Goal: Information Seeking & Learning: Learn about a topic

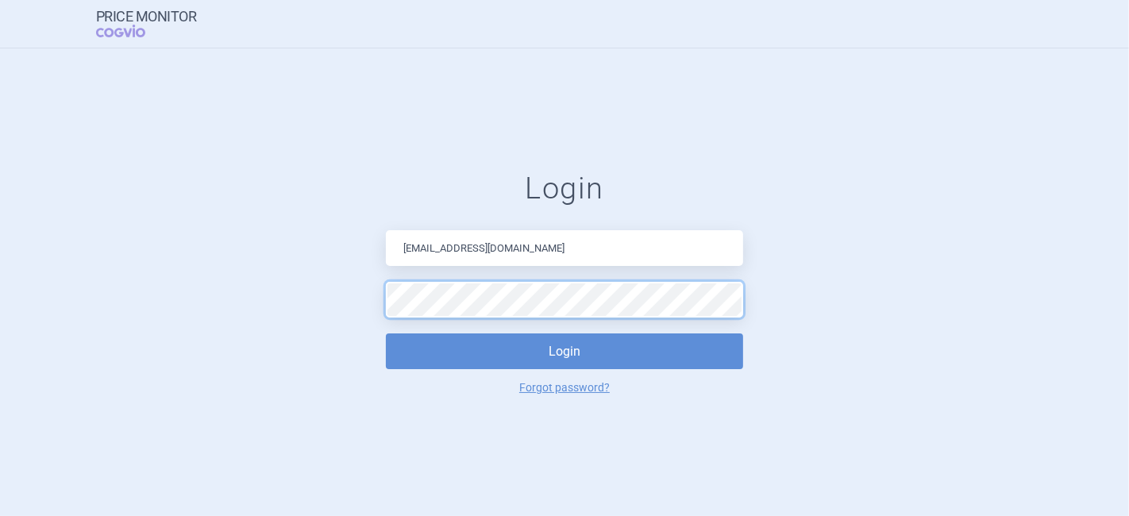
click at [386, 333] on button "Login" at bounding box center [564, 351] width 357 height 36
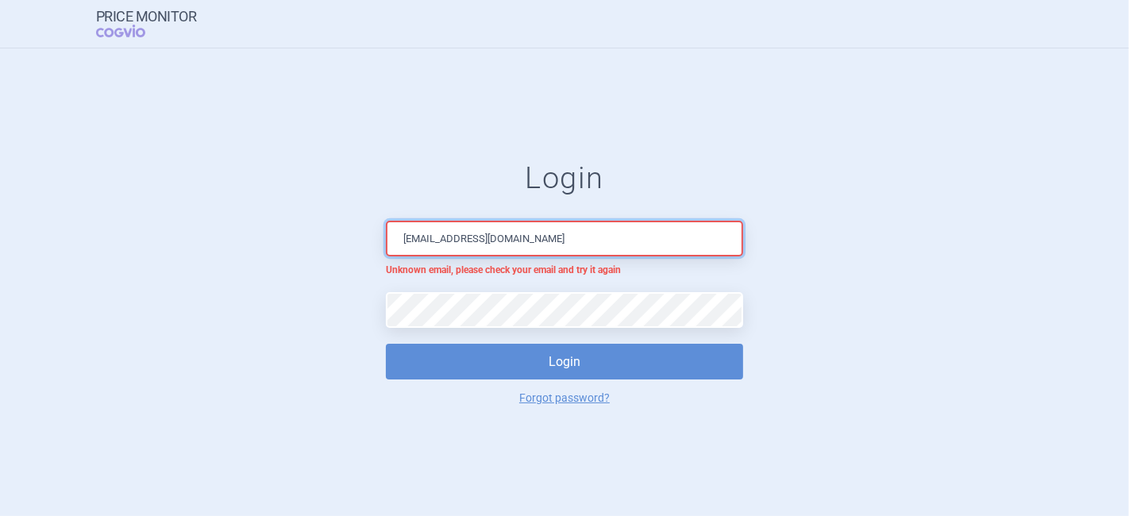
drag, startPoint x: 559, startPoint y: 250, endPoint x: 465, endPoint y: 233, distance: 95.1
click at [465, 233] on input "[EMAIL_ADDRESS][DOMAIN_NAME]" at bounding box center [564, 239] width 357 height 36
type input "[EMAIL_ADDRESS][DOMAIN_NAME]"
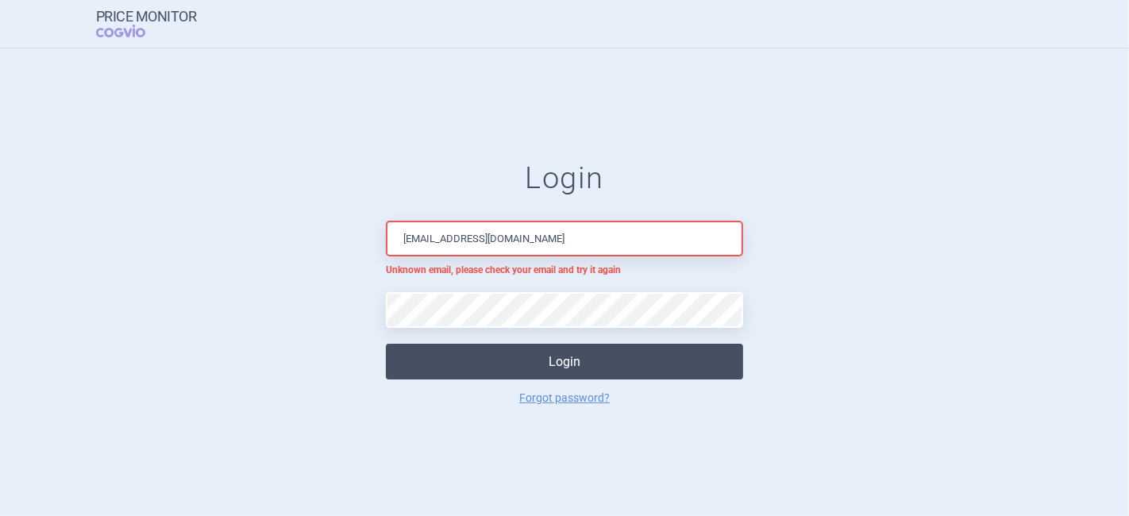
click at [593, 367] on button "Login" at bounding box center [564, 362] width 357 height 36
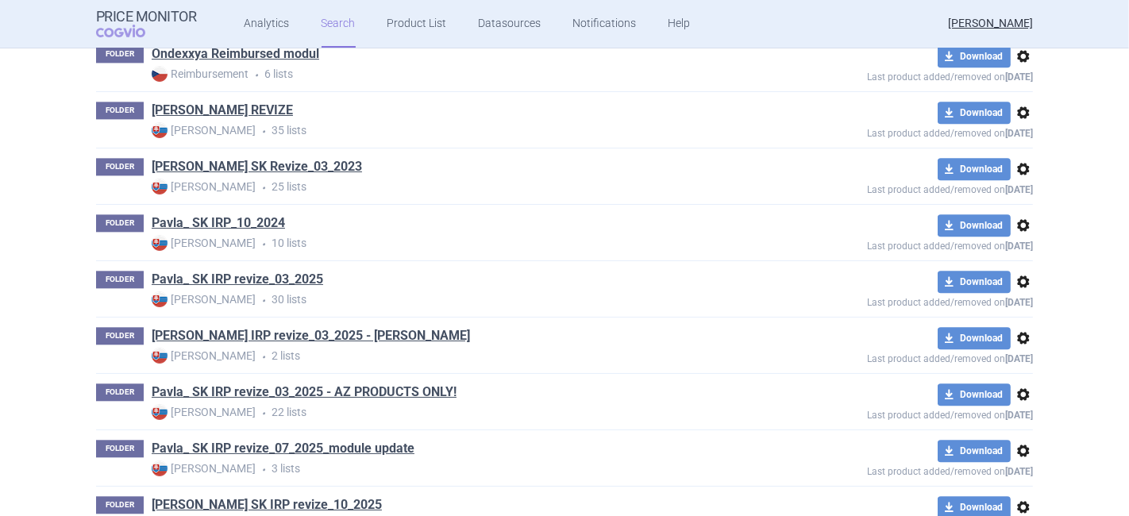
scroll to position [3263, 0]
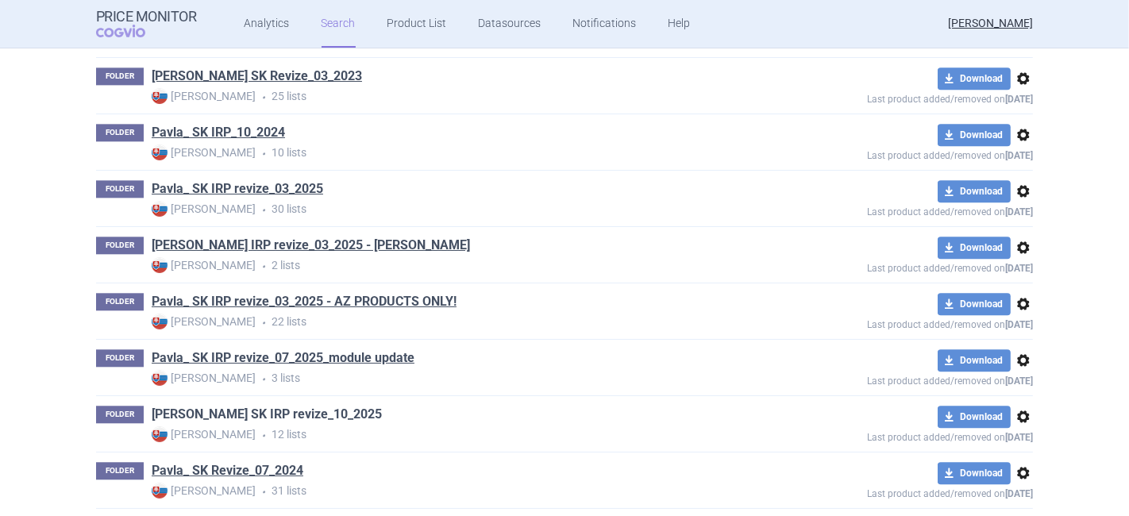
click at [260, 406] on link "[PERSON_NAME] SK IRP revize_10_2025" at bounding box center [267, 414] width 230 height 17
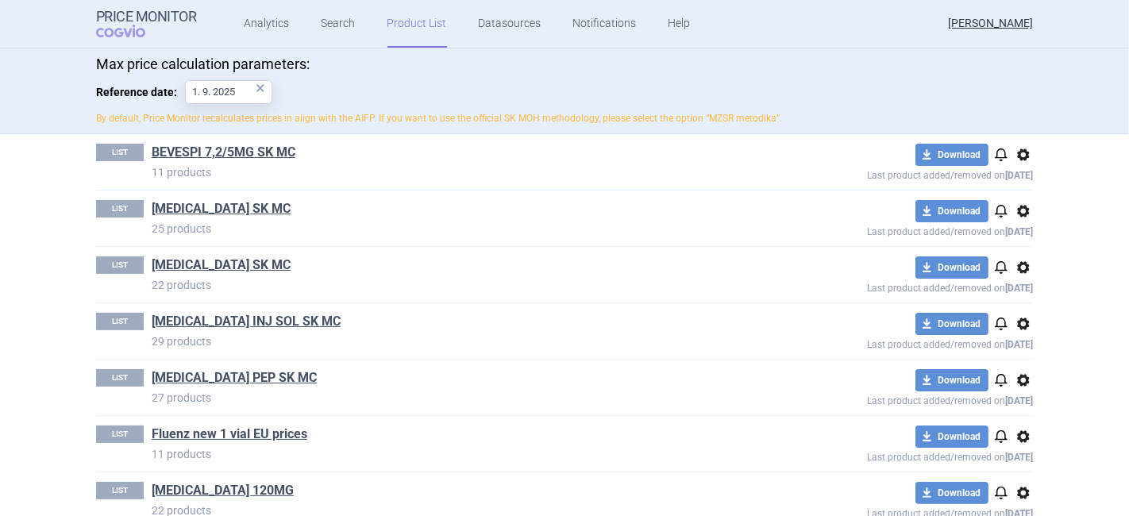
scroll to position [264, 0]
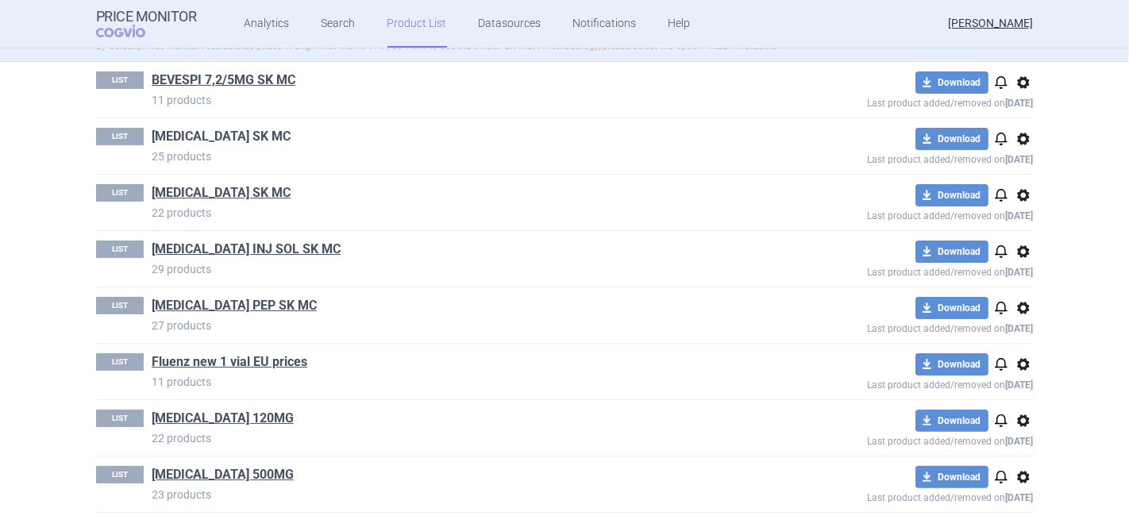
click at [200, 130] on link "[MEDICAL_DATA] SK MC" at bounding box center [221, 136] width 139 height 17
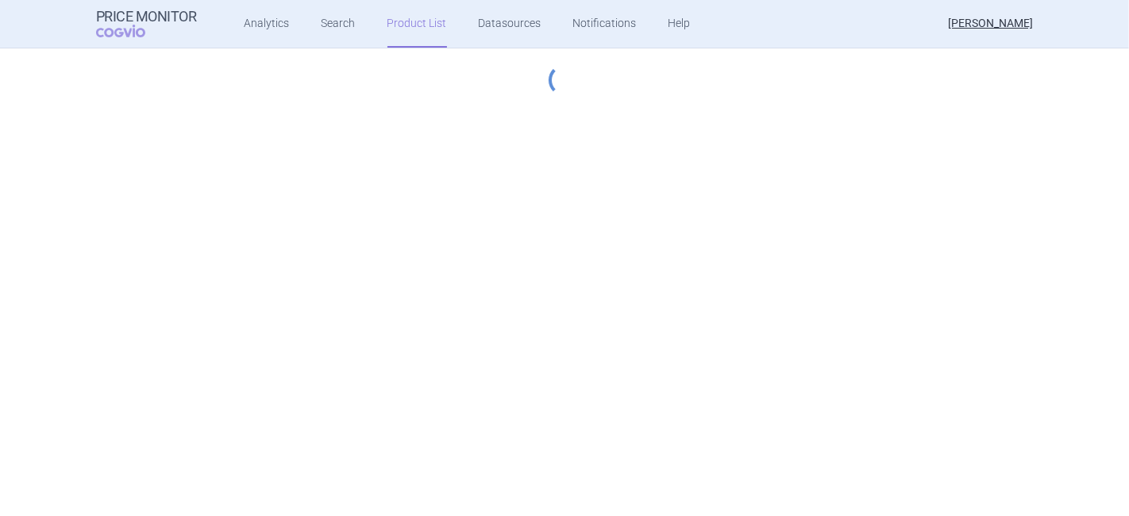
select select "[DATE]"
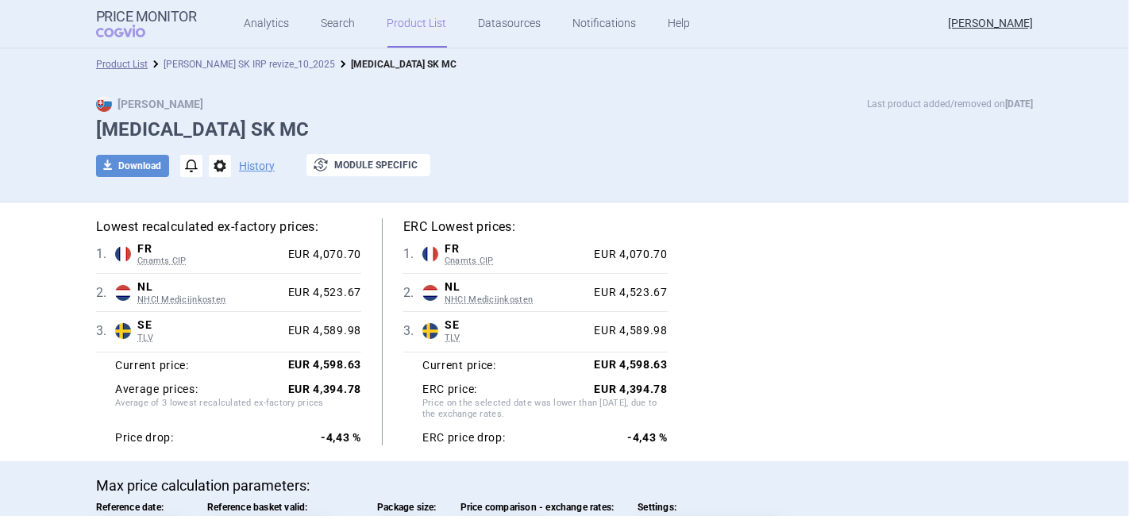
click at [188, 65] on link "[PERSON_NAME] SK IRP revize_10_2025" at bounding box center [249, 64] width 171 height 11
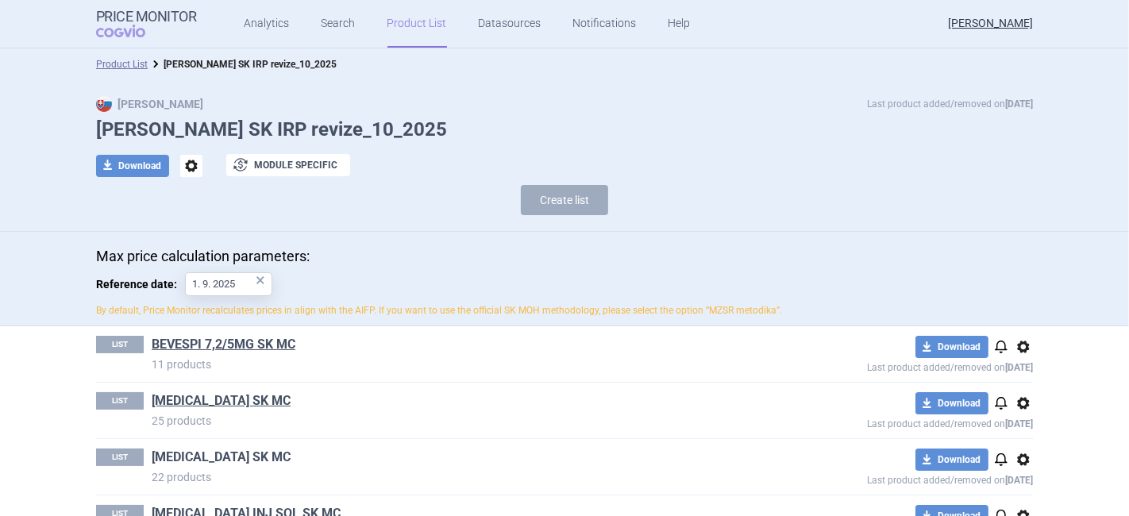
click at [188, 459] on link "[MEDICAL_DATA] SK MC" at bounding box center [221, 456] width 139 height 17
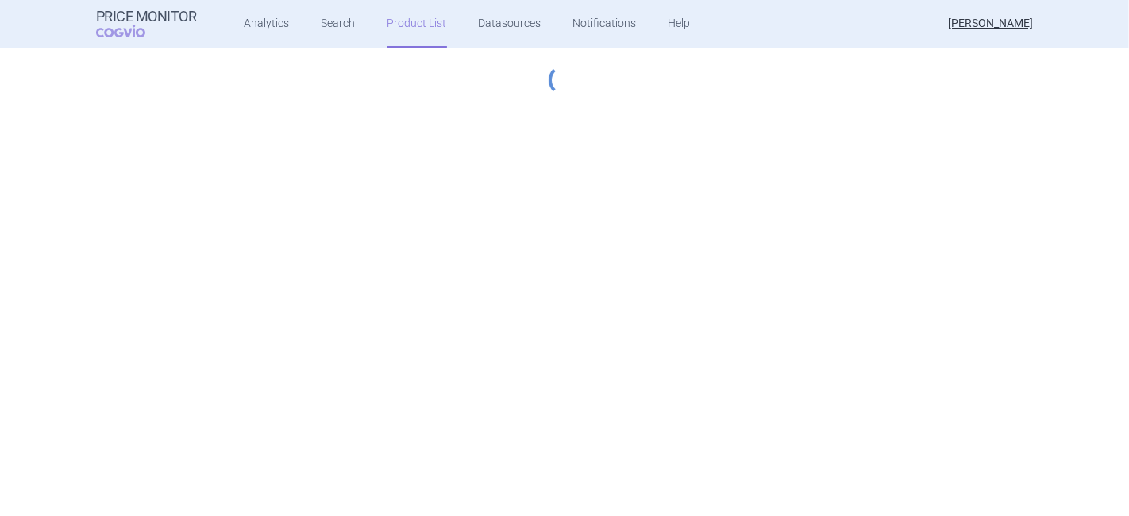
select select "[DATE]"
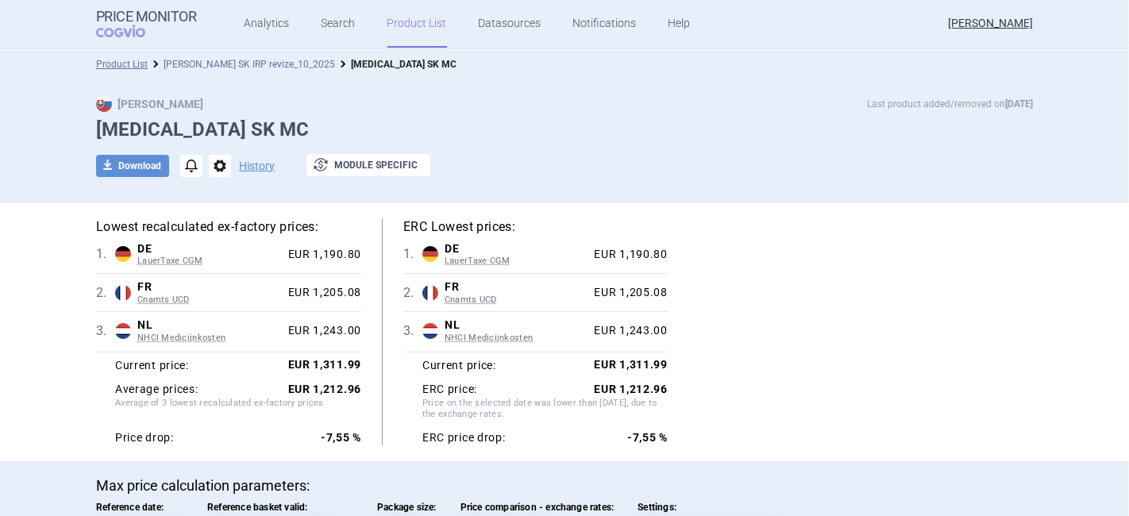
click at [199, 65] on link "[PERSON_NAME] SK IRP revize_10_2025" at bounding box center [249, 64] width 171 height 11
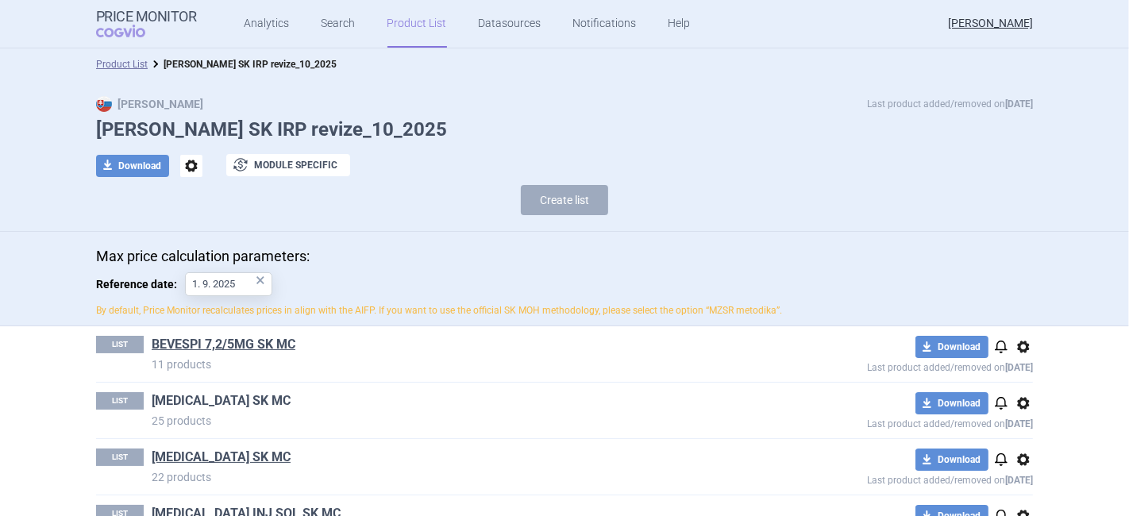
click at [222, 402] on link "[MEDICAL_DATA] SK MC" at bounding box center [221, 400] width 139 height 17
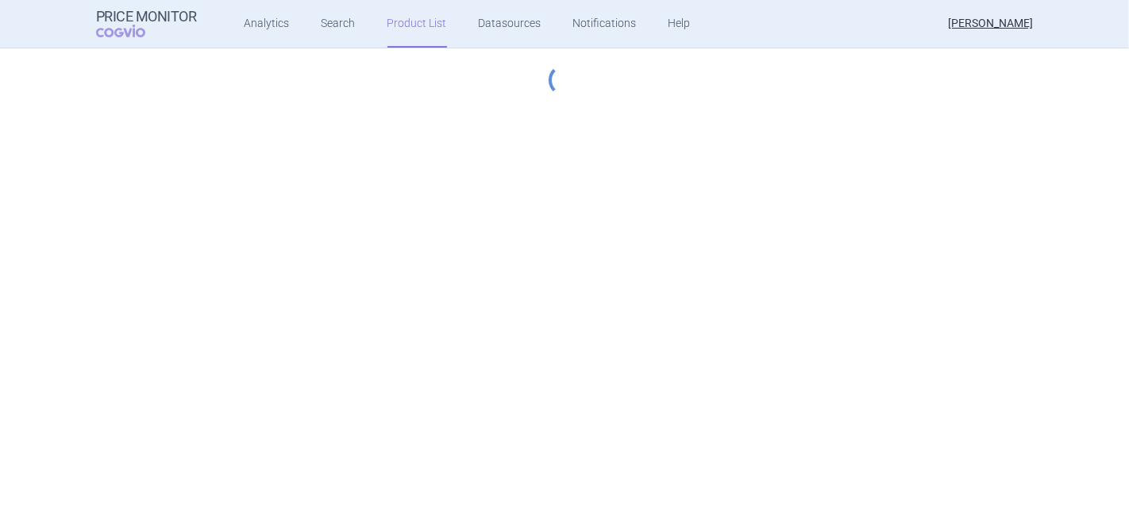
select select "[DATE]"
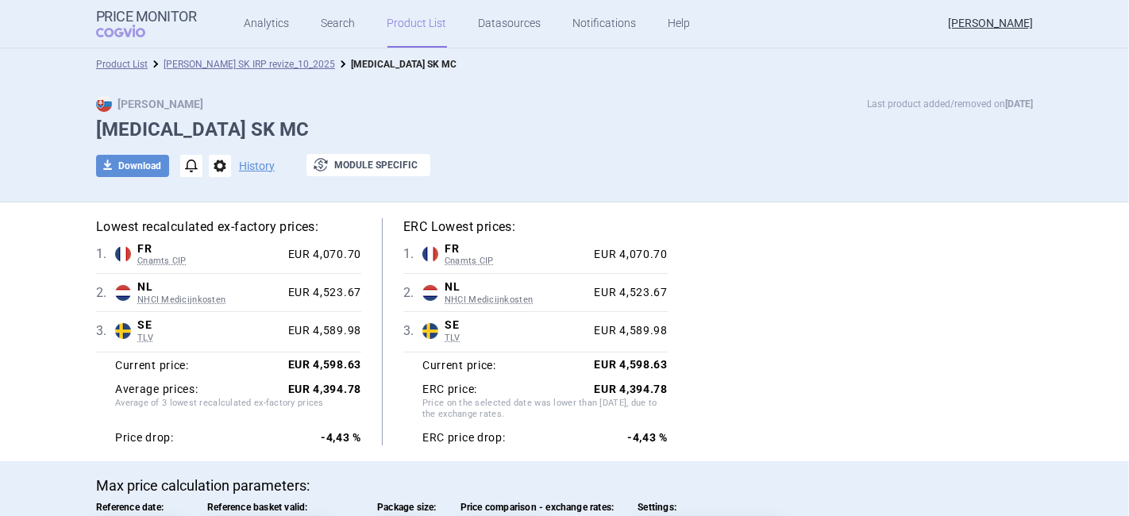
drag, startPoint x: 171, startPoint y: 63, endPoint x: 176, endPoint y: 69, distance: 8.4
click at [171, 63] on link "[PERSON_NAME] SK IRP revize_10_2025" at bounding box center [249, 64] width 171 height 11
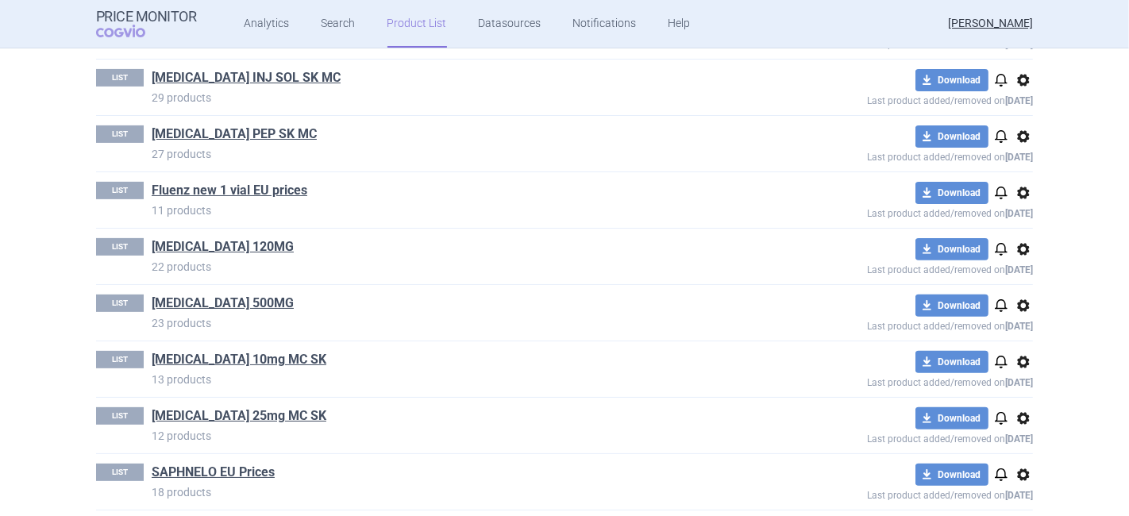
scroll to position [498, 0]
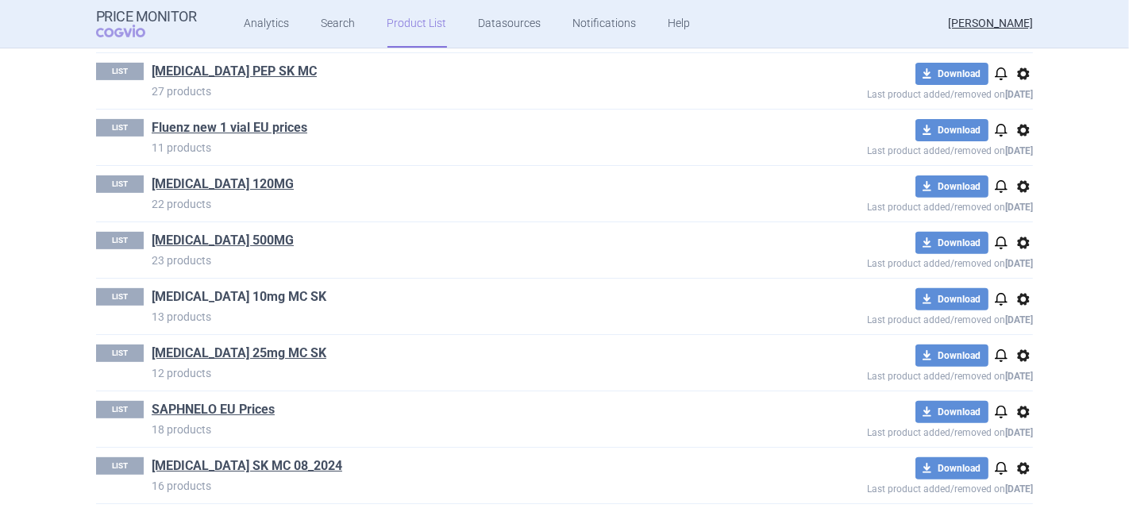
click at [231, 294] on link "[MEDICAL_DATA] 10mg MC SK" at bounding box center [239, 296] width 175 height 17
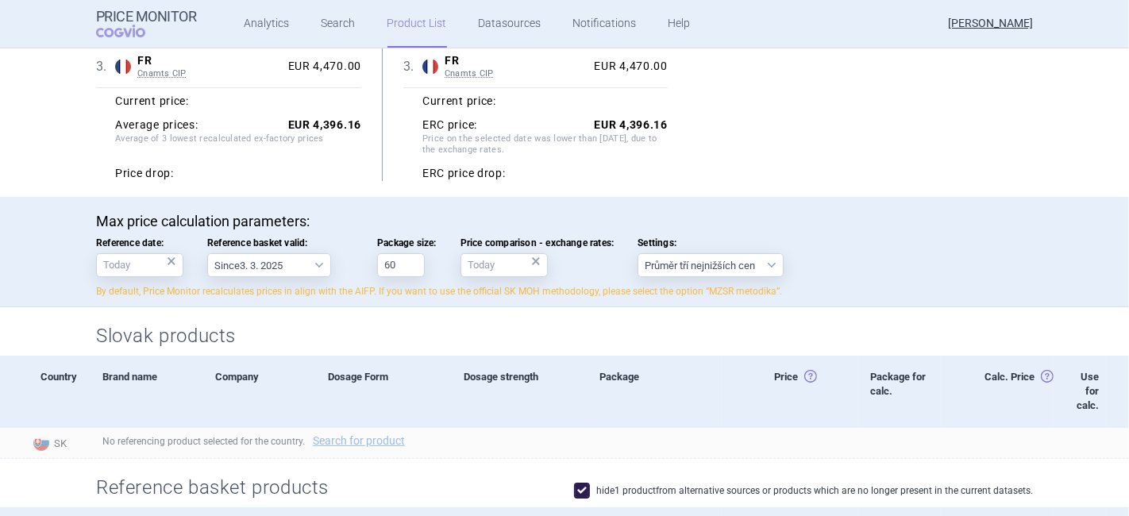
scroll to position [176, 0]
